Goal: Information Seeking & Learning: Find specific fact

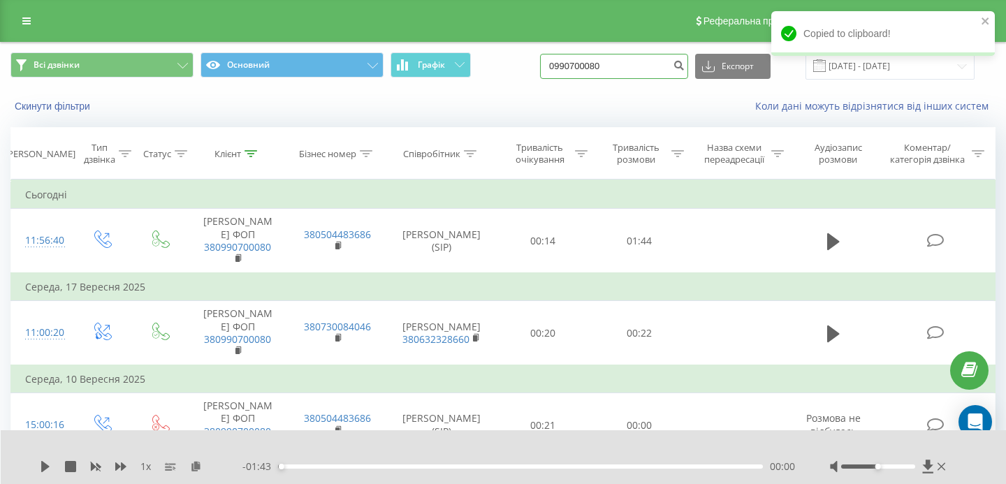
click at [656, 66] on input "0990700080" at bounding box center [614, 66] width 148 height 25
drag, startPoint x: 656, startPoint y: 66, endPoint x: 564, endPoint y: 65, distance: 92.9
click at [565, 65] on div "Всі дзвінки Основний Графік 0990700080 Експорт .csv .xls .xlsx [DATE] - [DATE]" at bounding box center [502, 65] width 985 height 27
paste input "673845415"
type input "0673845415"
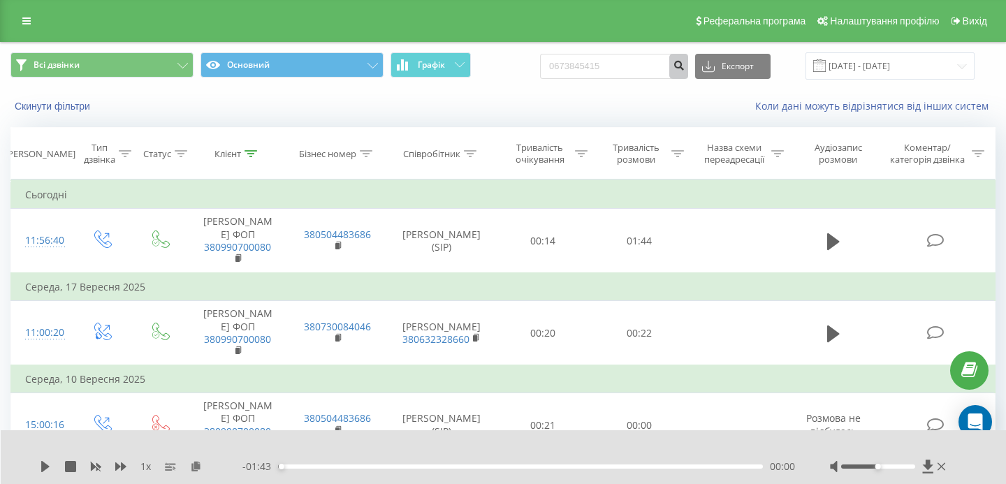
click at [684, 65] on icon "submit" at bounding box center [678, 63] width 12 height 8
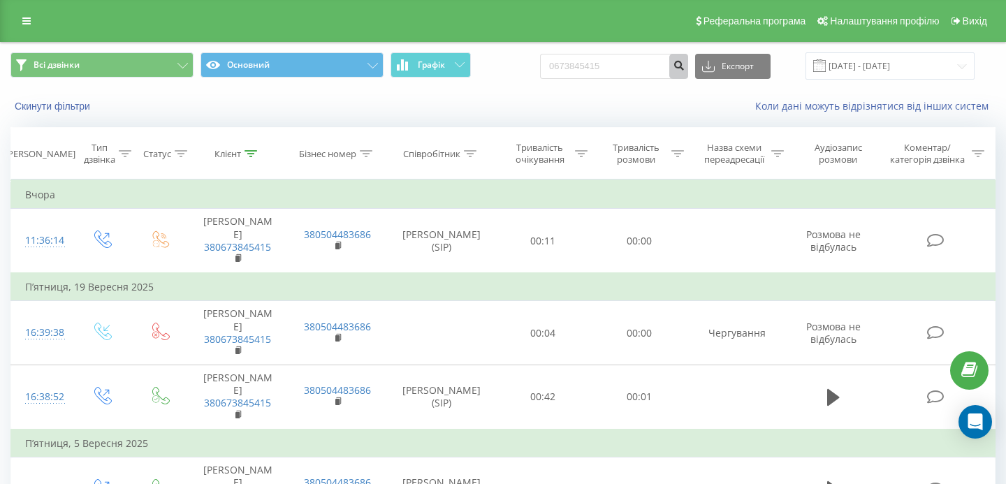
click at [684, 61] on icon "submit" at bounding box center [678, 63] width 12 height 8
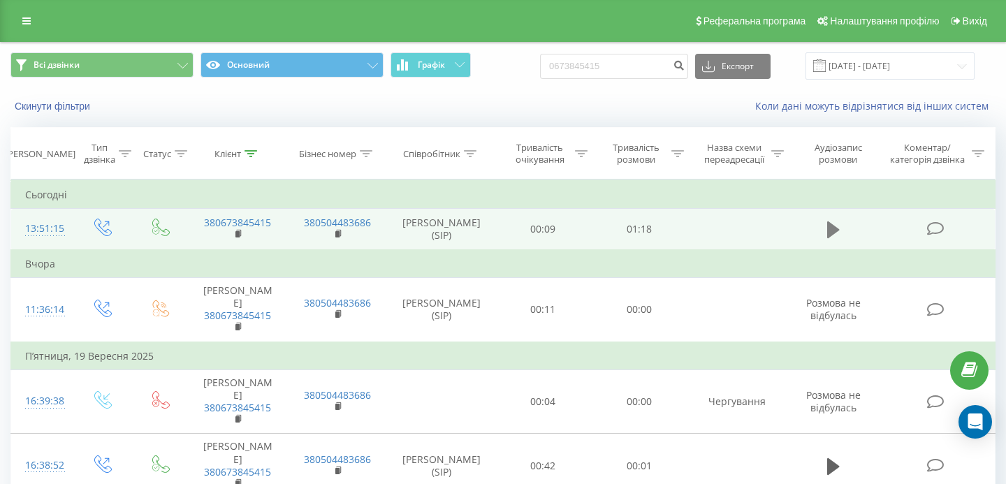
click at [827, 235] on icon at bounding box center [833, 230] width 13 height 20
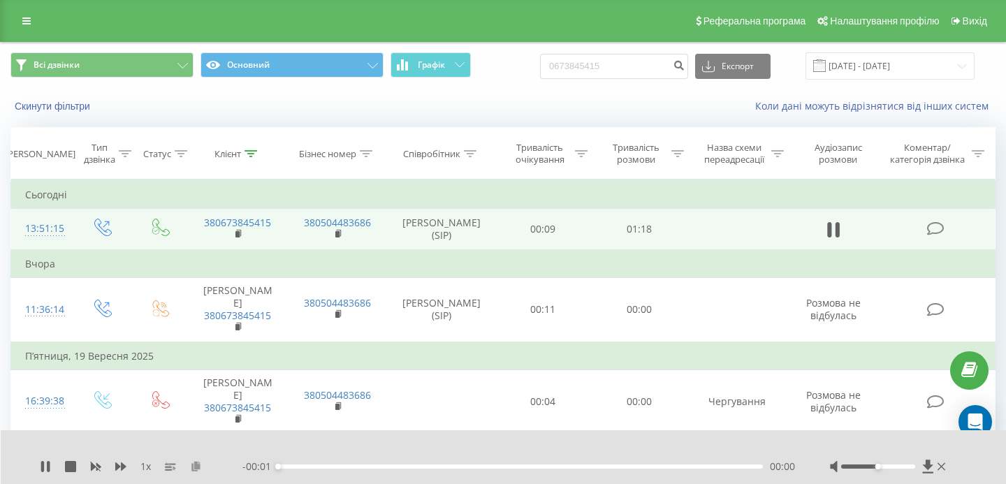
click at [199, 466] on icon at bounding box center [196, 466] width 12 height 10
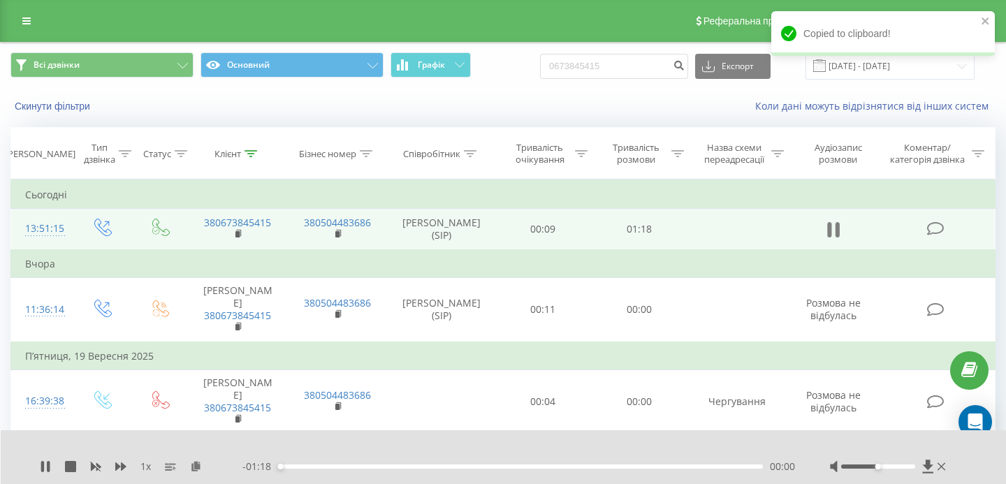
click at [828, 237] on icon at bounding box center [829, 229] width 4 height 15
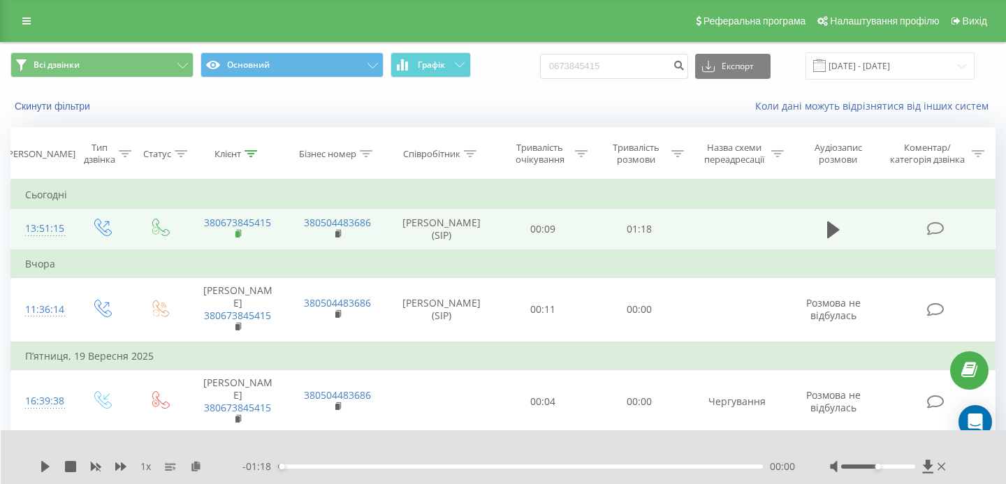
click at [240, 236] on icon at bounding box center [239, 233] width 5 height 6
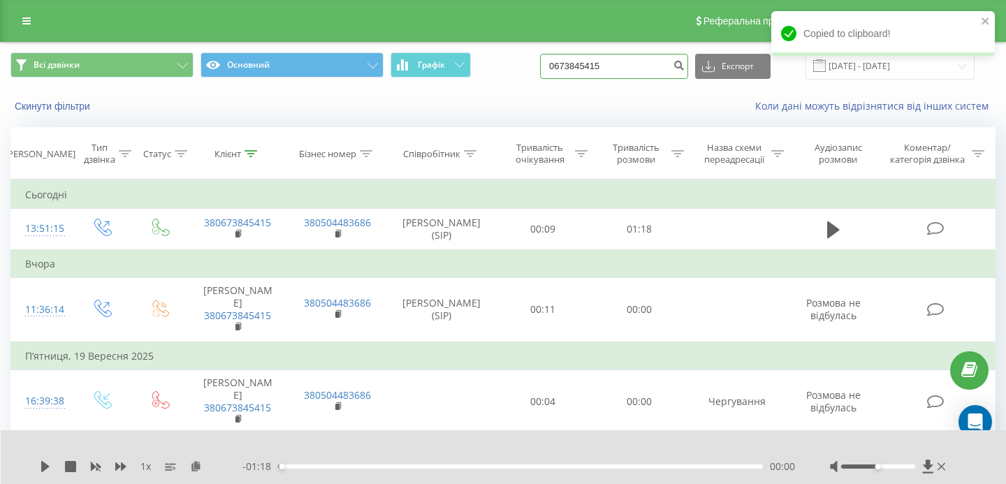
drag, startPoint x: 649, startPoint y: 68, endPoint x: 561, endPoint y: 56, distance: 88.2
click at [561, 56] on div "Всі дзвінки Основний Графік 0673845415 Експорт .csv .xls .xlsx 23.06.2025 - 23.…" at bounding box center [502, 65] width 985 height 27
paste input "380939983038"
type input "380939983038"
click at [684, 65] on icon "submit" at bounding box center [678, 63] width 12 height 8
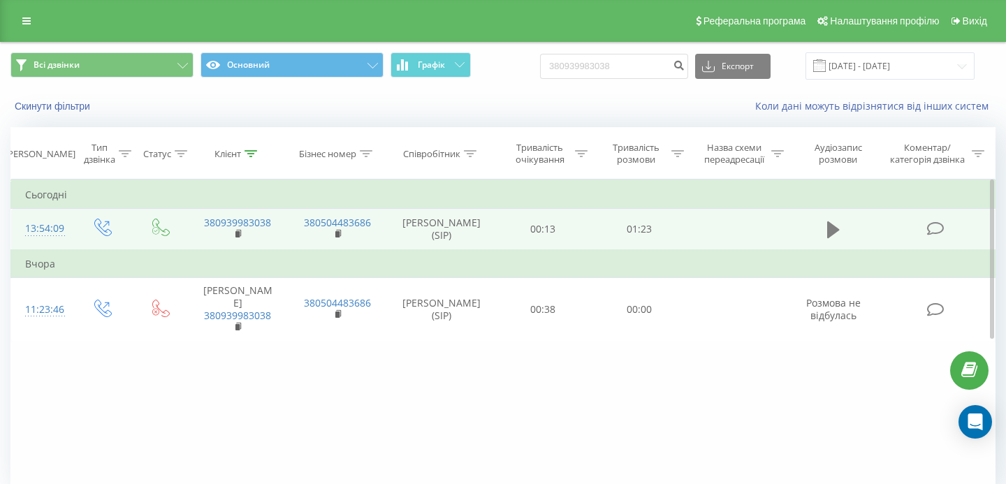
click at [830, 233] on icon at bounding box center [833, 229] width 13 height 17
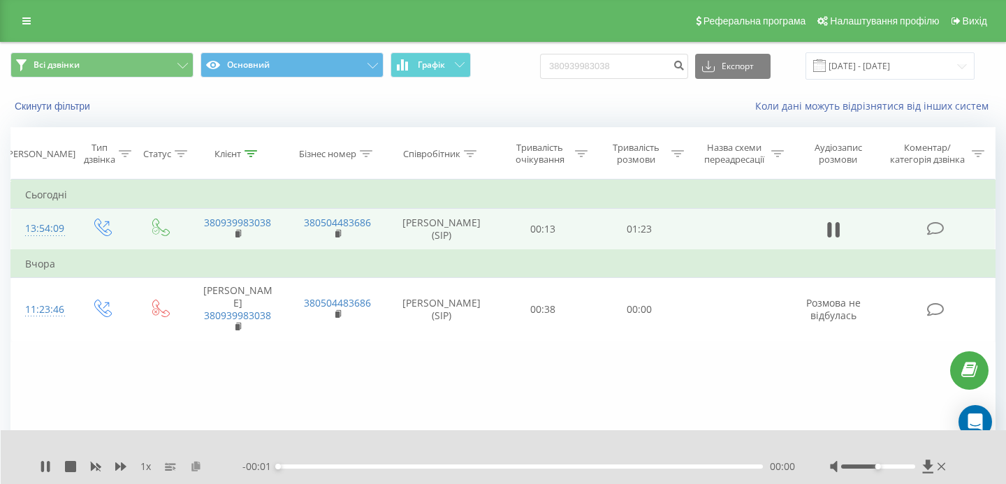
click at [200, 466] on icon at bounding box center [196, 466] width 12 height 10
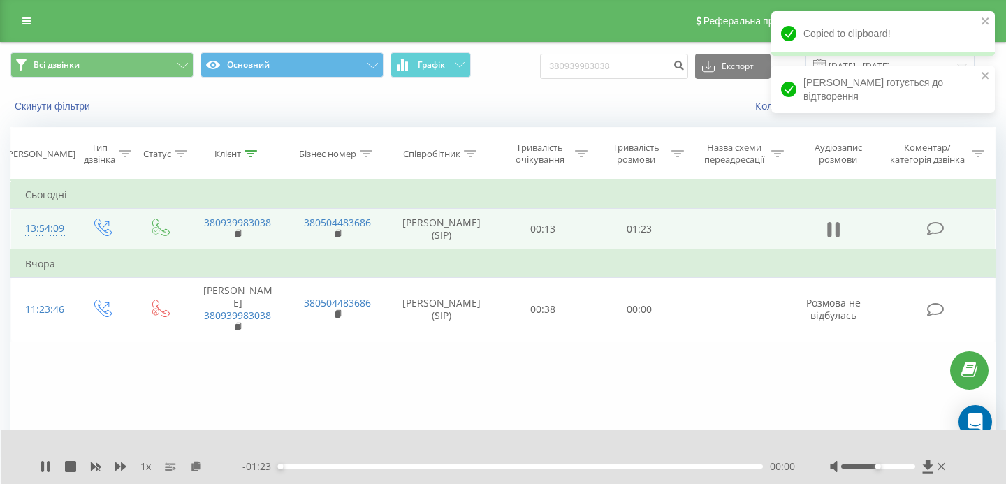
click at [839, 232] on button at bounding box center [833, 229] width 21 height 21
drag, startPoint x: 649, startPoint y: 64, endPoint x: 529, endPoint y: 64, distance: 120.1
click at [529, 64] on div "Всі дзвінки Основний Графік 380939983038 Експорт .csv .xls .xlsx 23.06.2025 - 2…" at bounding box center [502, 65] width 985 height 27
paste input "0674666506"
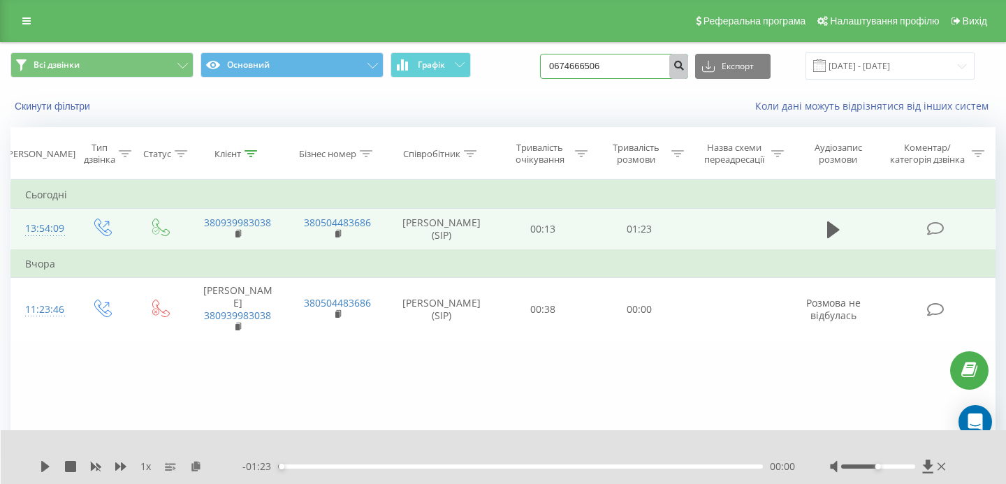
type input "0674666506"
click at [684, 61] on icon "submit" at bounding box center [678, 63] width 12 height 8
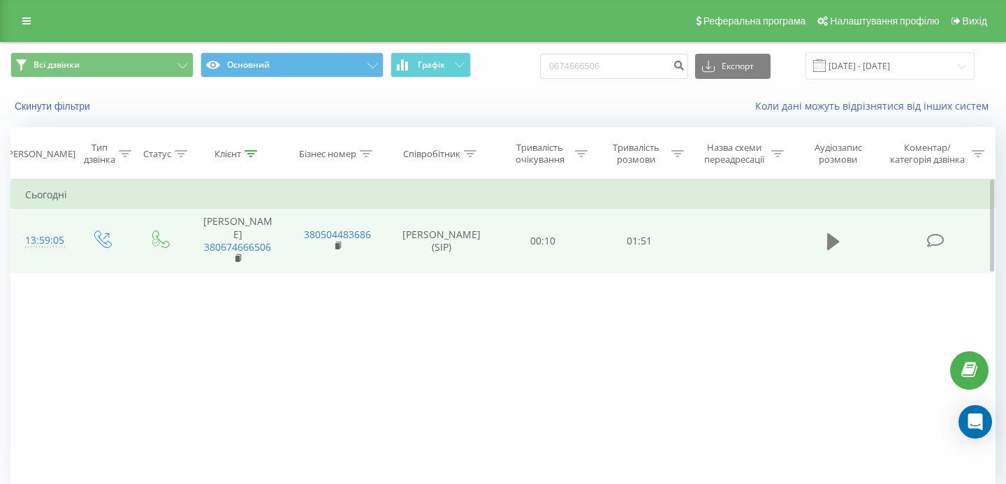
click at [840, 236] on button at bounding box center [833, 241] width 21 height 21
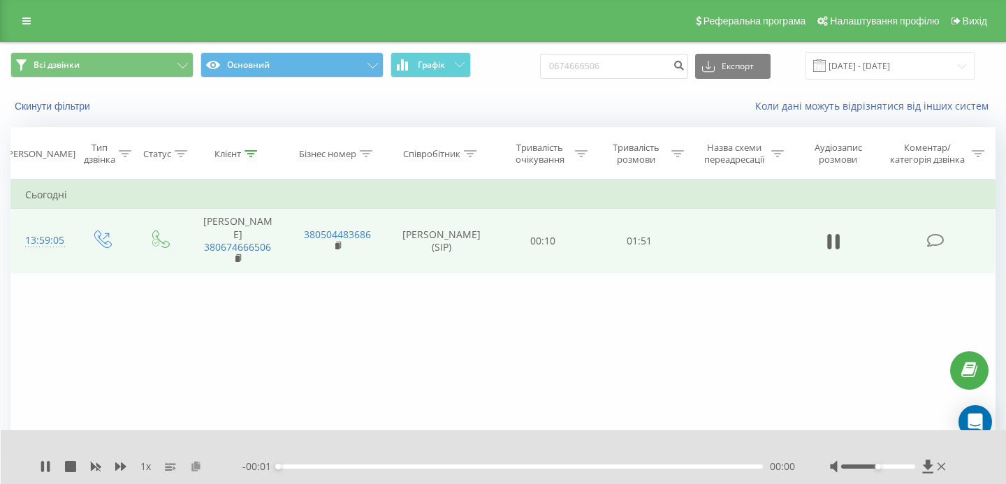
click at [196, 469] on icon at bounding box center [196, 466] width 12 height 10
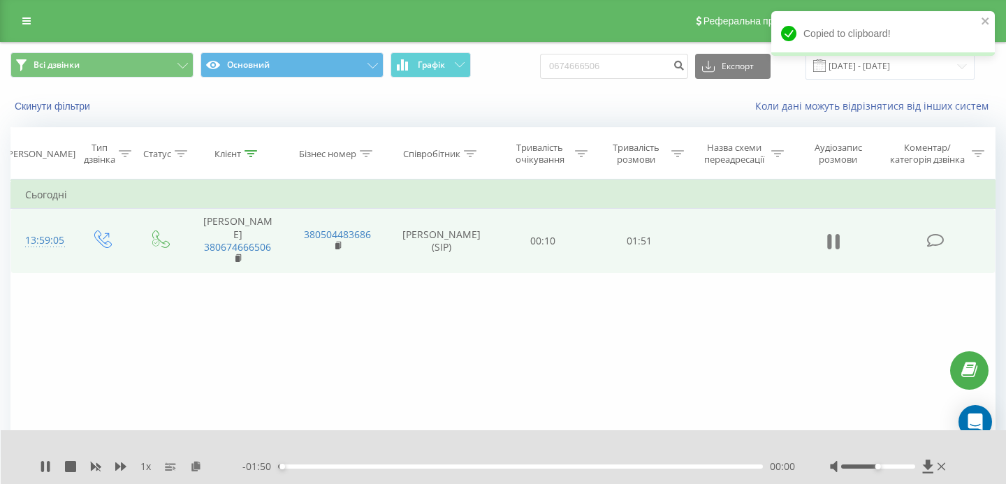
click at [831, 247] on icon at bounding box center [833, 242] width 13 height 20
